Goal: Use online tool/utility: Utilize a website feature to perform a specific function

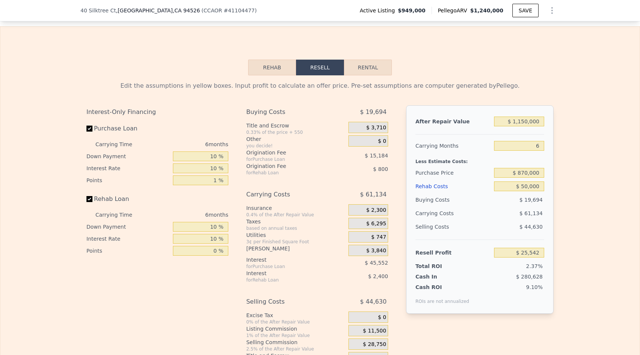
scroll to position [1014, 0]
type input "$ 1,240,000"
type input "$ 0"
type input "$ 146,513"
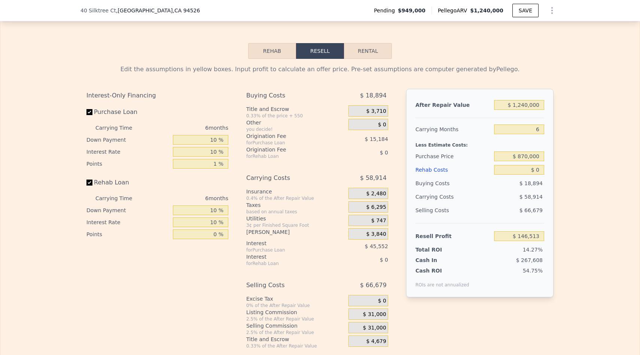
scroll to position [1030, 0]
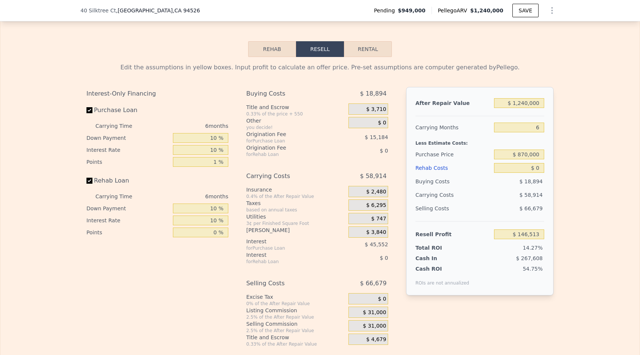
click at [92, 181] on label "Rehab Loan" at bounding box center [127, 180] width 83 height 13
click at [92, 181] on input "Rehab Loan" at bounding box center [89, 180] width 6 height 6
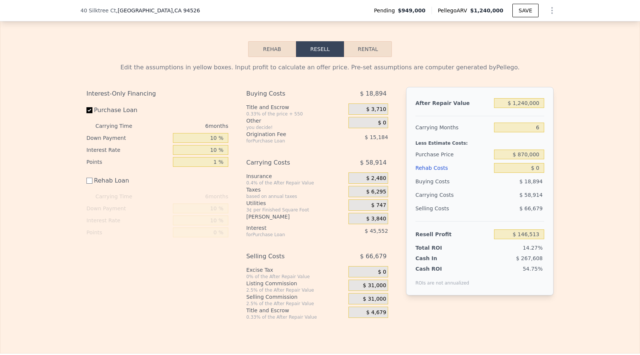
click at [92, 181] on label "Rehab Loan" at bounding box center [127, 180] width 83 height 13
click at [92, 181] on input "Rehab Loan" at bounding box center [89, 180] width 6 height 6
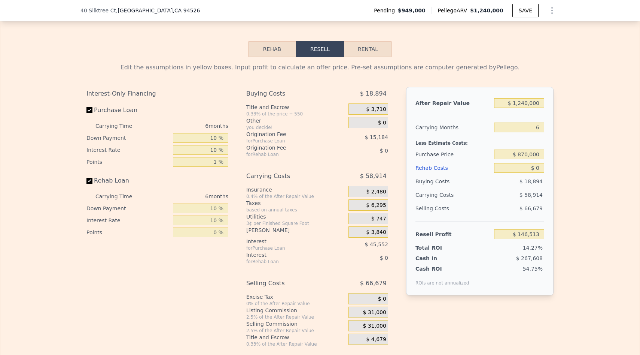
click at [92, 181] on label "Rehab Loan" at bounding box center [127, 180] width 83 height 13
click at [92, 181] on input "Rehab Loan" at bounding box center [89, 180] width 6 height 6
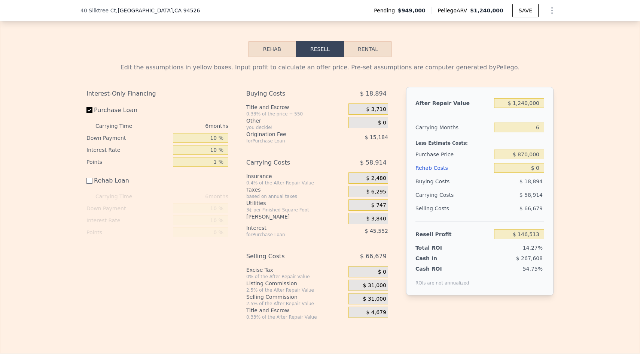
click at [92, 181] on label "Rehab Loan" at bounding box center [127, 180] width 83 height 13
click at [92, 181] on input "Rehab Loan" at bounding box center [89, 180] width 6 height 6
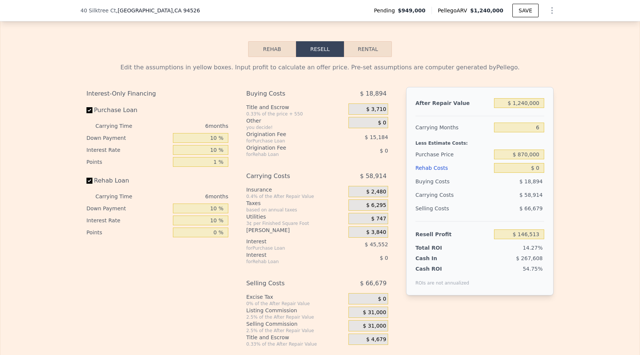
click at [92, 181] on label "Rehab Loan" at bounding box center [127, 180] width 83 height 13
click at [92, 181] on input "Rehab Loan" at bounding box center [89, 180] width 6 height 6
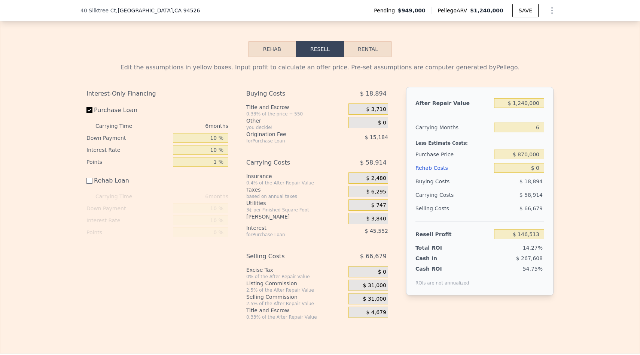
click at [92, 181] on label "Rehab Loan" at bounding box center [127, 180] width 83 height 13
click at [92, 181] on input "Rehab Loan" at bounding box center [89, 180] width 6 height 6
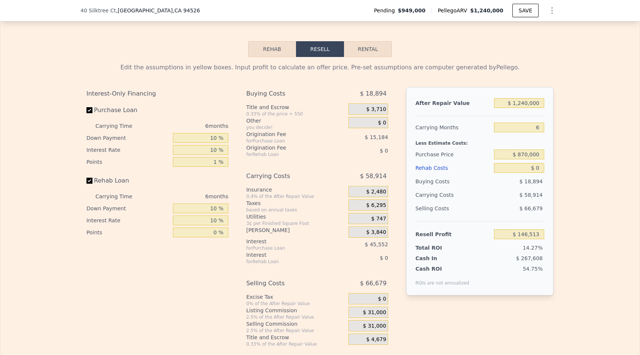
click at [92, 181] on label "Rehab Loan" at bounding box center [127, 180] width 83 height 13
click at [92, 181] on input "Rehab Loan" at bounding box center [89, 180] width 6 height 6
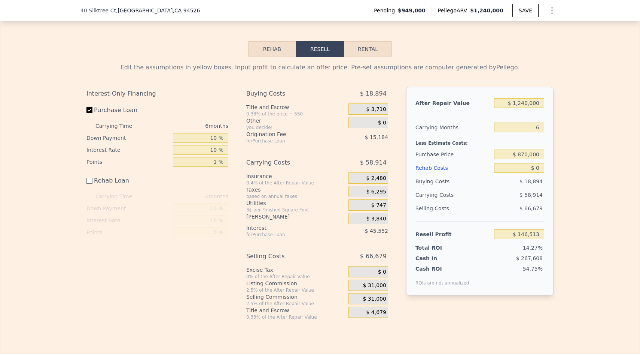
click at [92, 181] on label "Rehab Loan" at bounding box center [127, 180] width 83 height 13
click at [92, 181] on input "Rehab Loan" at bounding box center [89, 180] width 6 height 6
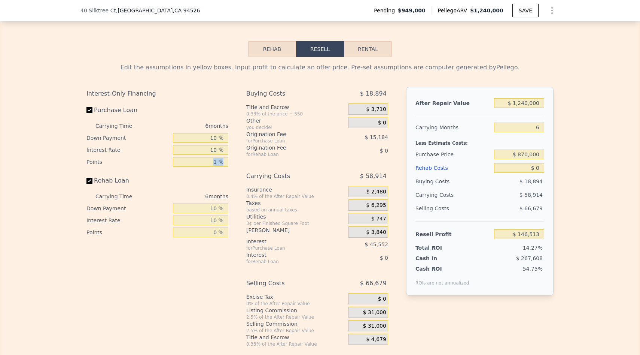
click at [92, 181] on label "Rehab Loan" at bounding box center [127, 180] width 83 height 13
click at [92, 181] on input "Rehab Loan" at bounding box center [89, 180] width 6 height 6
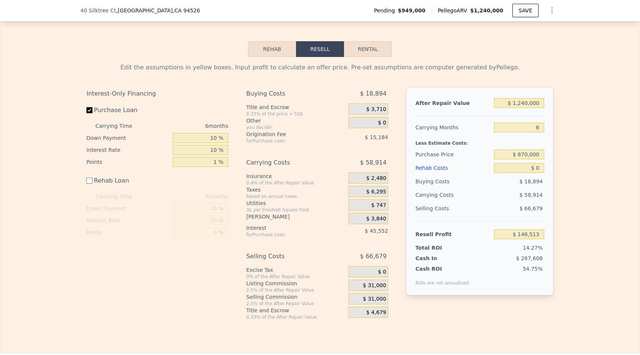
click at [92, 181] on label "Rehab Loan" at bounding box center [127, 180] width 83 height 13
click at [92, 181] on input "Rehab Loan" at bounding box center [89, 180] width 6 height 6
checkbox input "true"
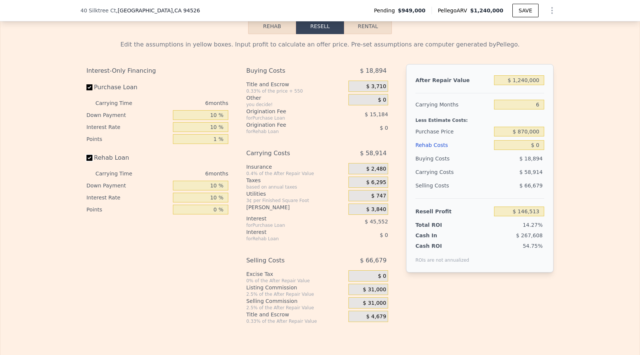
scroll to position [1054, 0]
click at [379, 183] on span "$ 6,295" at bounding box center [376, 181] width 20 height 7
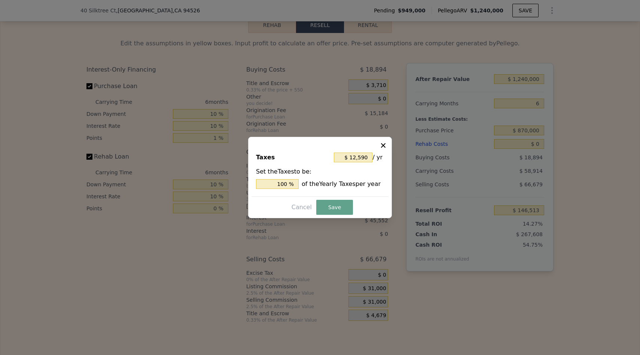
click at [381, 149] on div "Taxes $ 12,590 / yr Set the Taxes to be: 100 % of the Yearly Taxes per year" at bounding box center [320, 171] width 137 height 50
click at [382, 148] on icon at bounding box center [383, 145] width 7 height 7
